Goal: Transaction & Acquisition: Purchase product/service

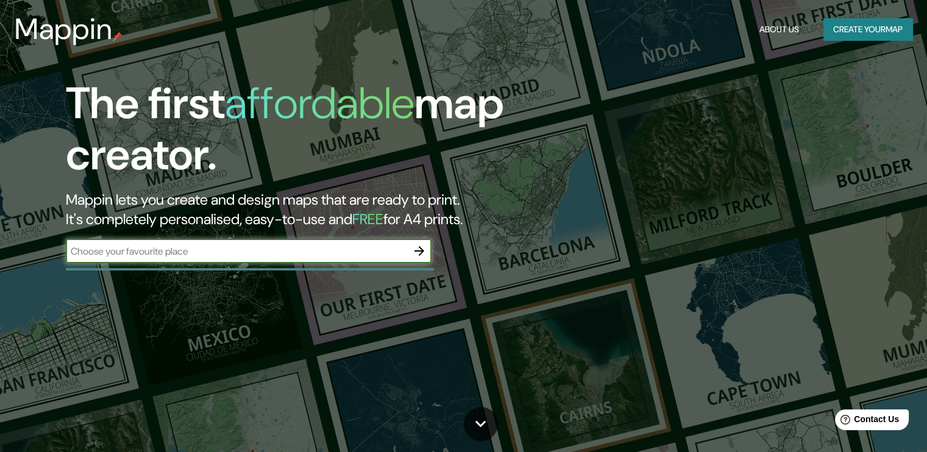
click at [288, 254] on input "text" at bounding box center [236, 251] width 341 height 14
type input "công viên ngọc thụy long biên"
click at [427, 248] on icon "button" at bounding box center [419, 251] width 15 height 15
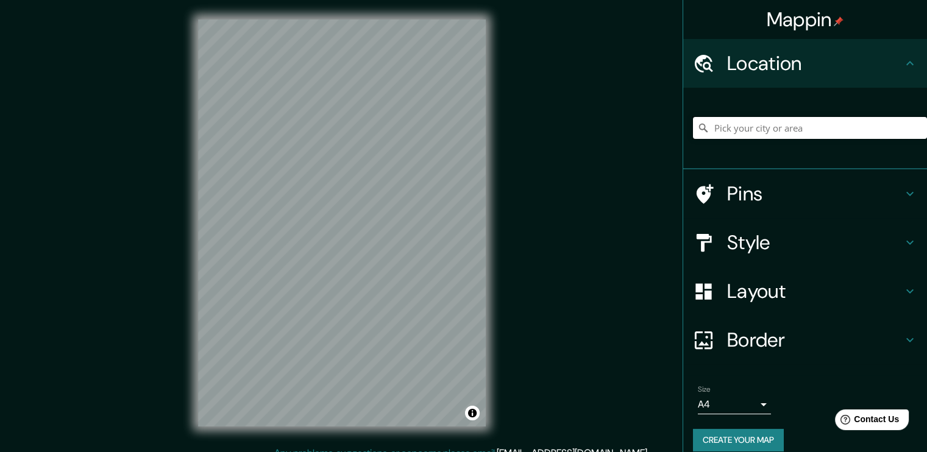
click at [817, 131] on input "Pick your city or area" at bounding box center [810, 128] width 234 height 22
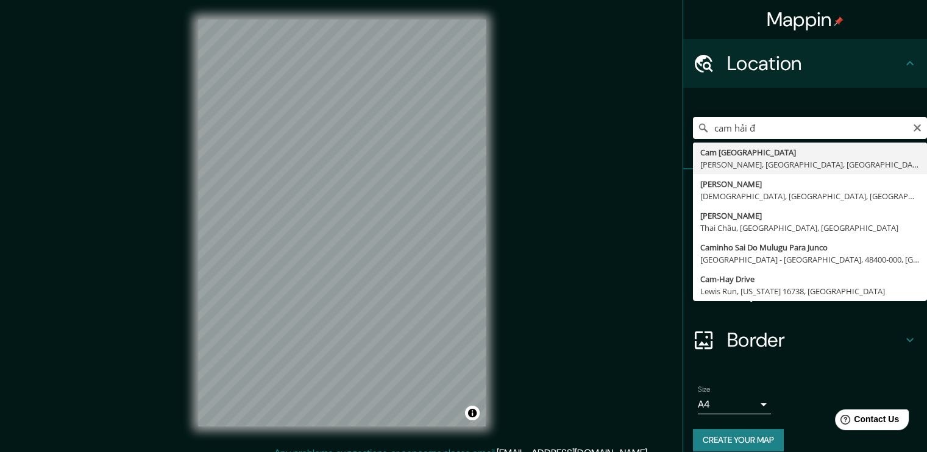
type input "Cam Hải Đông, Cam Lâm, Khánh Hòa, Việt Nam"
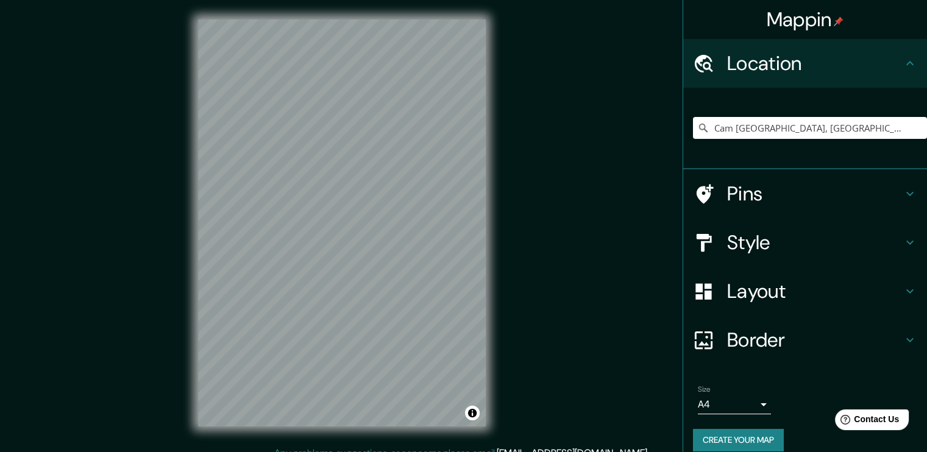
click at [905, 250] on div "Style" at bounding box center [805, 242] width 244 height 49
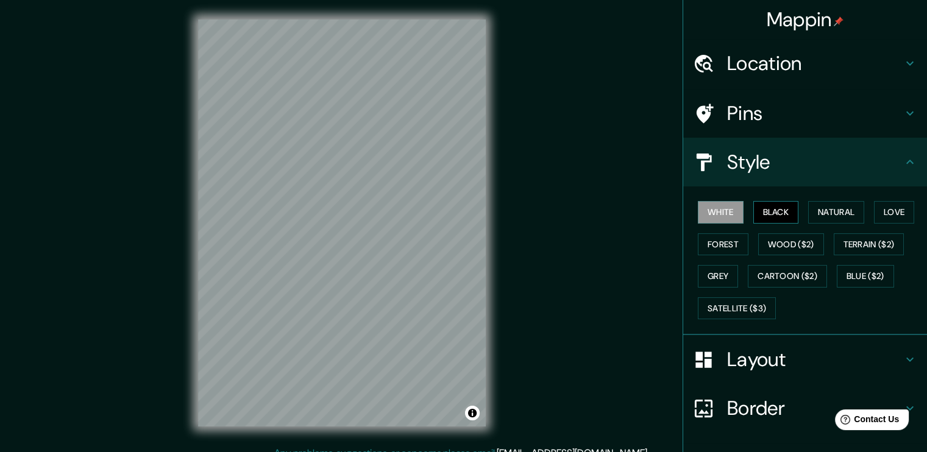
click at [770, 216] on button "Black" at bounding box center [776, 212] width 46 height 23
click at [836, 205] on button "Natural" at bounding box center [836, 212] width 56 height 23
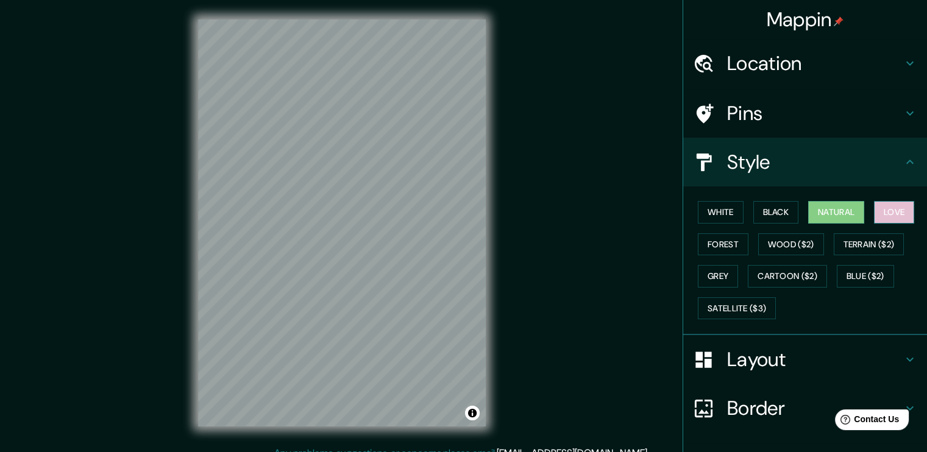
click at [887, 214] on button "Love" at bounding box center [894, 212] width 40 height 23
click at [720, 249] on button "Forest" at bounding box center [723, 244] width 51 height 23
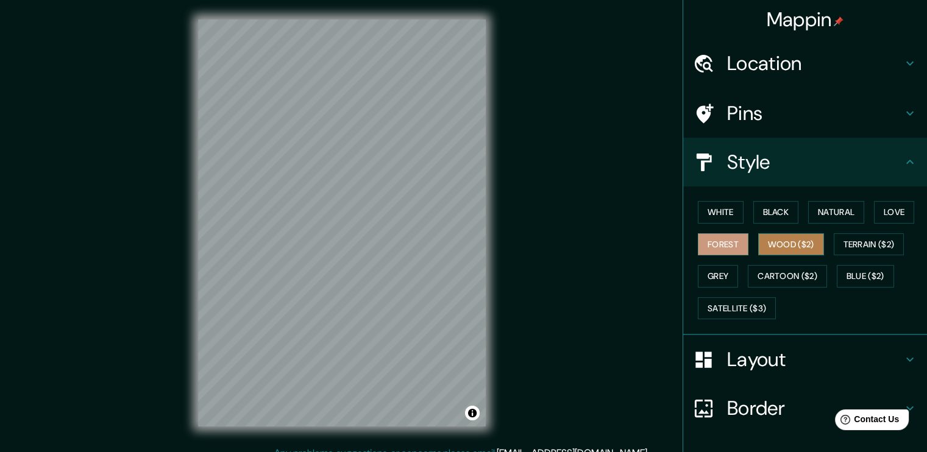
click at [772, 241] on button "Wood ($2)" at bounding box center [791, 244] width 66 height 23
click at [861, 238] on button "Terrain ($2)" at bounding box center [869, 244] width 71 height 23
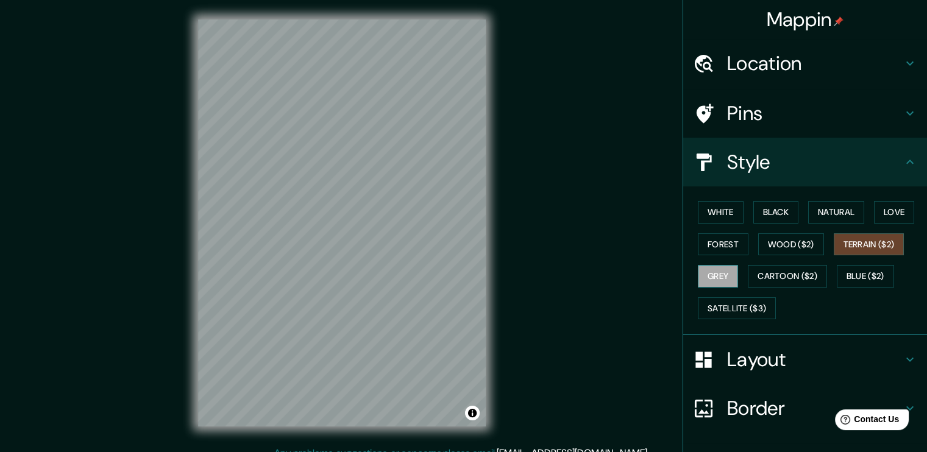
click at [699, 280] on button "Grey" at bounding box center [718, 276] width 40 height 23
click at [814, 274] on button "Cartoon ($2)" at bounding box center [787, 276] width 79 height 23
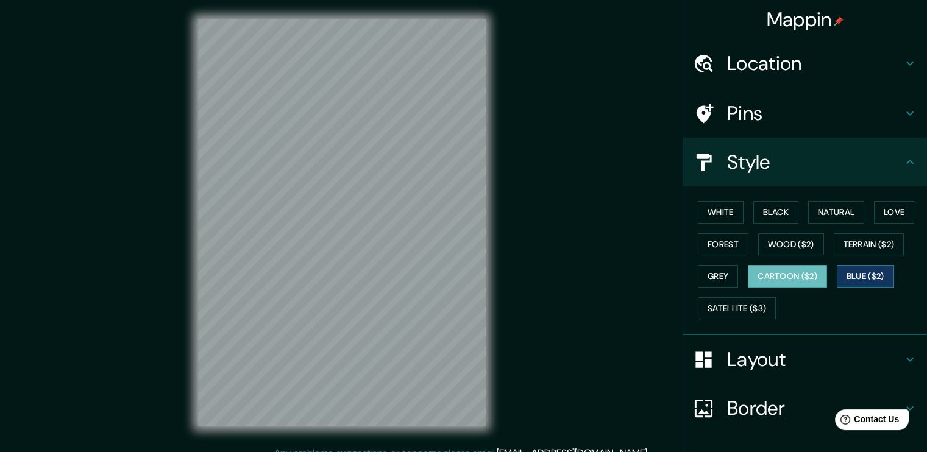
click at [853, 271] on button "Blue ($2)" at bounding box center [865, 276] width 57 height 23
click at [707, 282] on button "Grey" at bounding box center [718, 276] width 40 height 23
click at [768, 274] on button "Cartoon ($2)" at bounding box center [787, 276] width 79 height 23
click at [730, 302] on button "Satellite ($3)" at bounding box center [737, 308] width 78 height 23
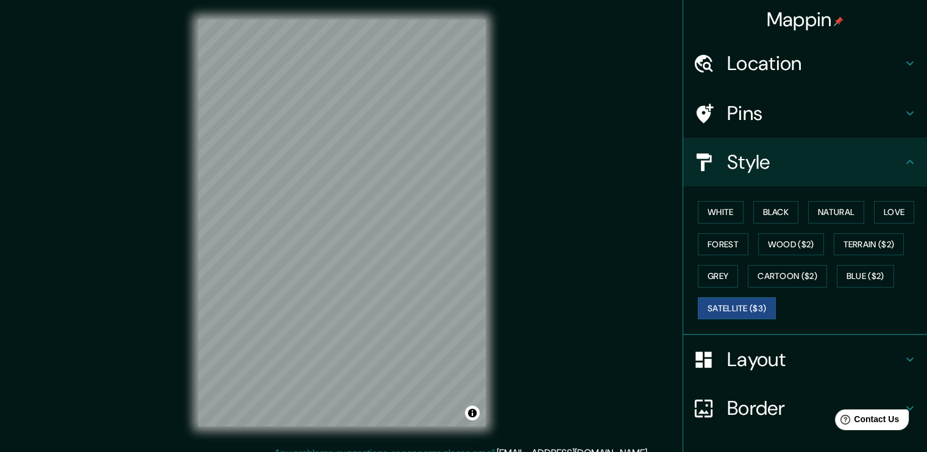
click at [773, 403] on h4 "Border" at bounding box center [815, 408] width 176 height 24
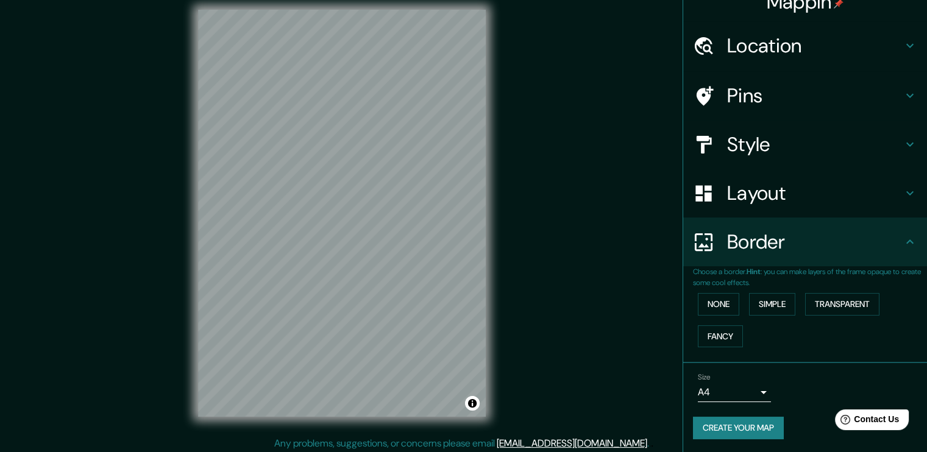
scroll to position [13, 0]
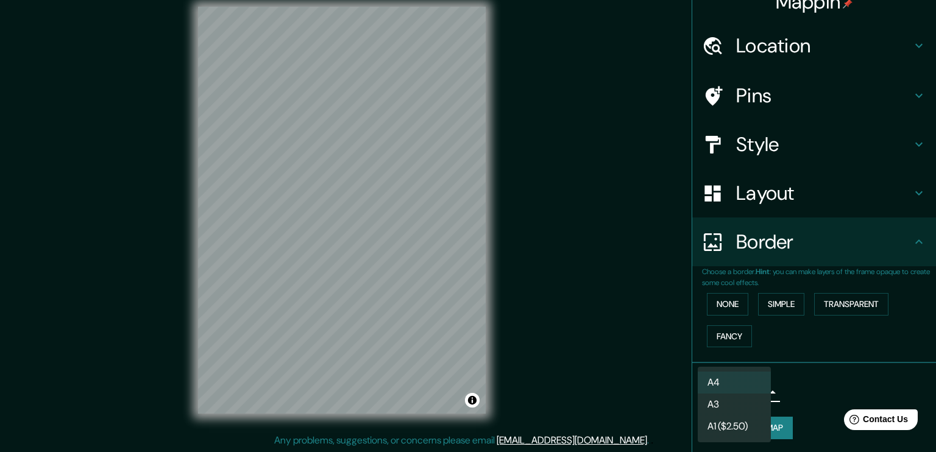
click at [745, 391] on body "Mappin Location Cam Hải Đông, Cam Lâm, Khánh Hòa, Việt Nam Pins Style Layout Bo…" at bounding box center [468, 213] width 936 height 452
click at [789, 371] on div at bounding box center [468, 226] width 936 height 452
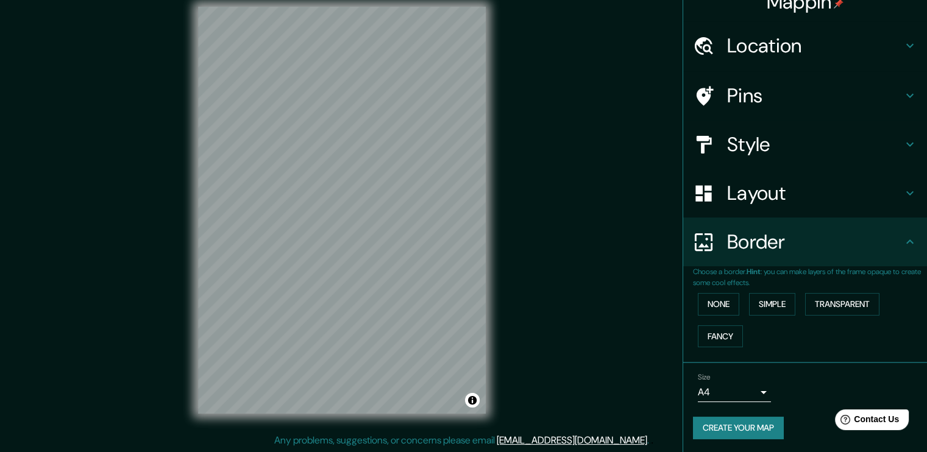
scroll to position [0, 0]
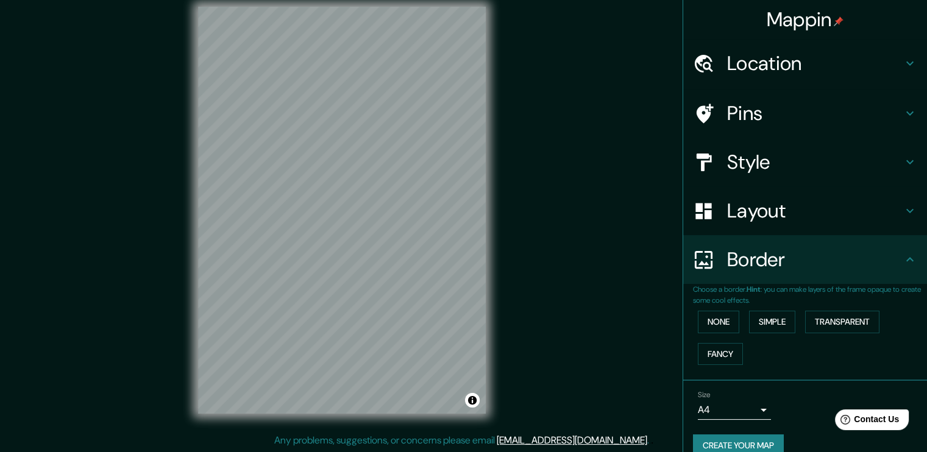
click at [894, 55] on div "Location" at bounding box center [805, 63] width 244 height 49
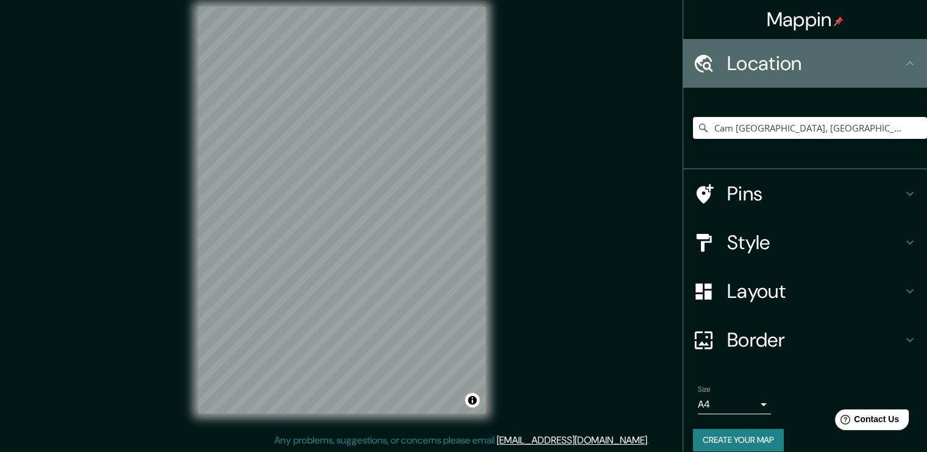
click at [903, 58] on icon at bounding box center [910, 63] width 15 height 15
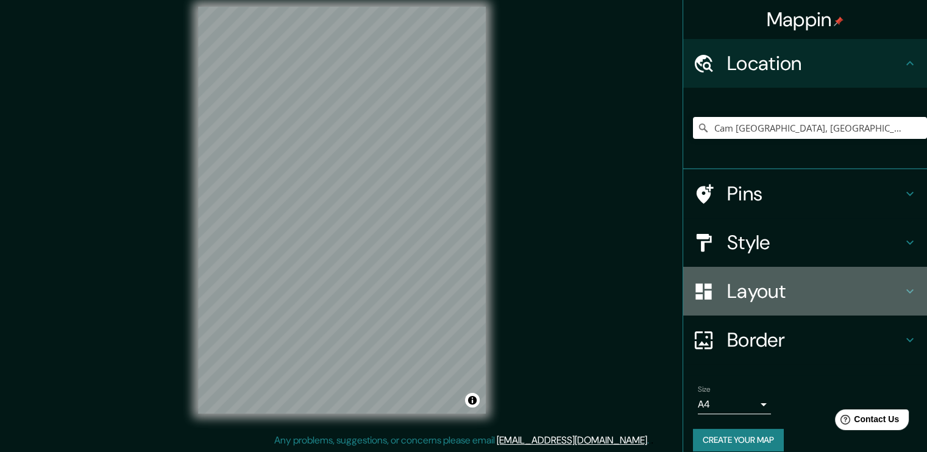
click at [903, 298] on icon at bounding box center [910, 291] width 15 height 15
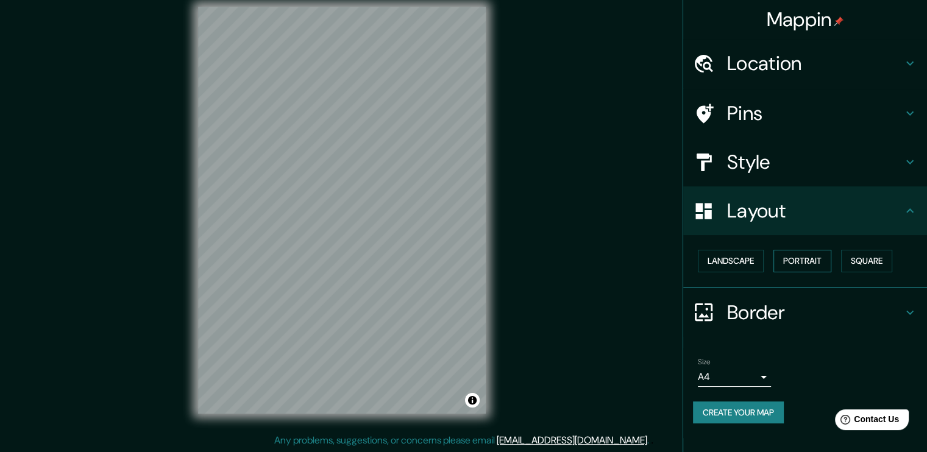
click at [808, 257] on button "Portrait" at bounding box center [802, 261] width 58 height 23
click at [876, 257] on button "Square" at bounding box center [866, 261] width 51 height 23
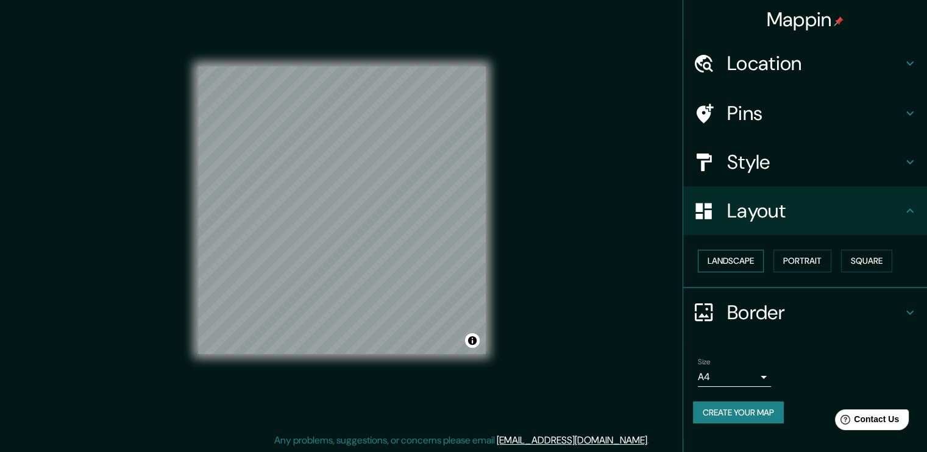
click at [725, 266] on button "Landscape" at bounding box center [731, 261] width 66 height 23
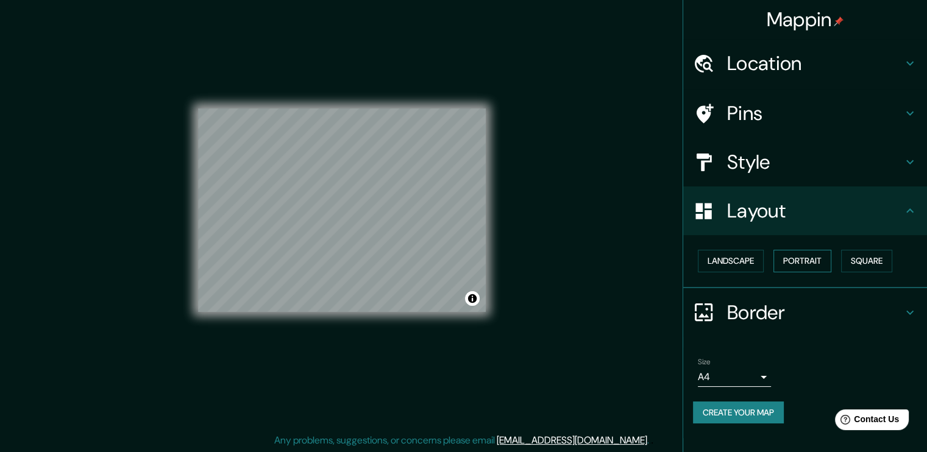
click at [805, 266] on button "Portrait" at bounding box center [802, 261] width 58 height 23
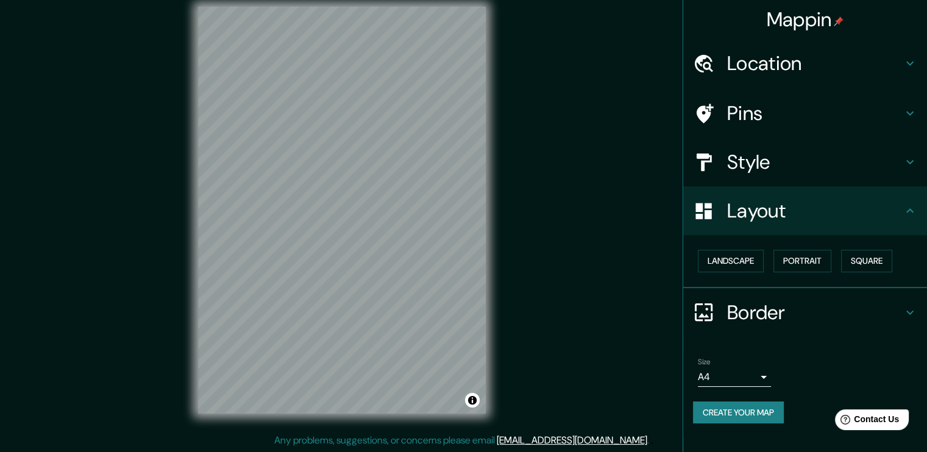
click at [747, 419] on button "Create your map" at bounding box center [738, 413] width 91 height 23
